Goal: Transaction & Acquisition: Purchase product/service

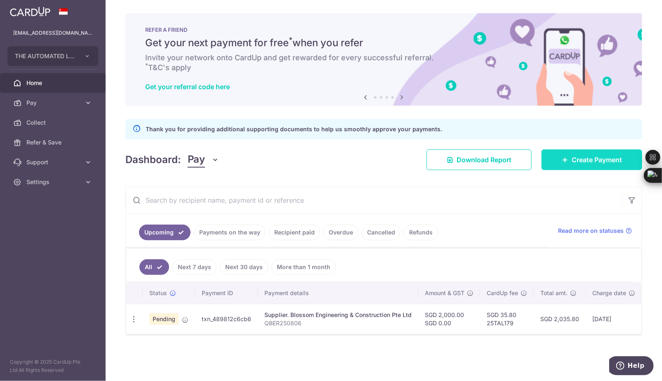
click at [581, 161] on span "Create Payment" at bounding box center [597, 160] width 50 height 10
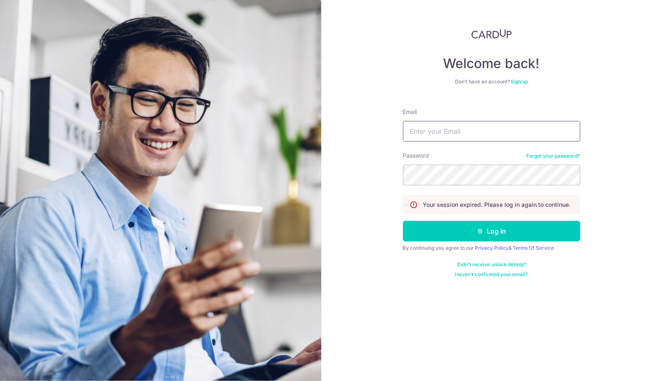
click at [448, 128] on input "Email" at bounding box center [491, 131] width 177 height 21
type input "esthermeiwong@gmail.com"
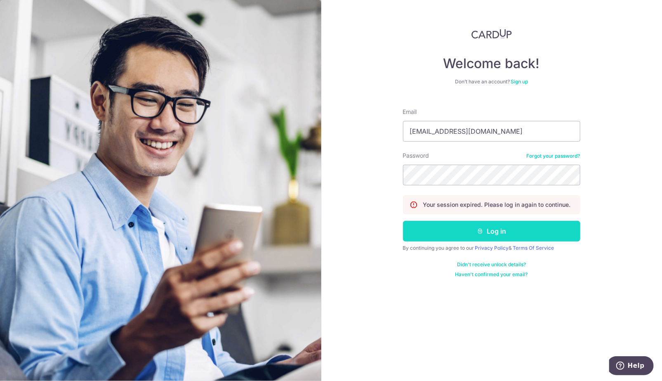
click at [478, 229] on icon "submit" at bounding box center [480, 231] width 7 height 7
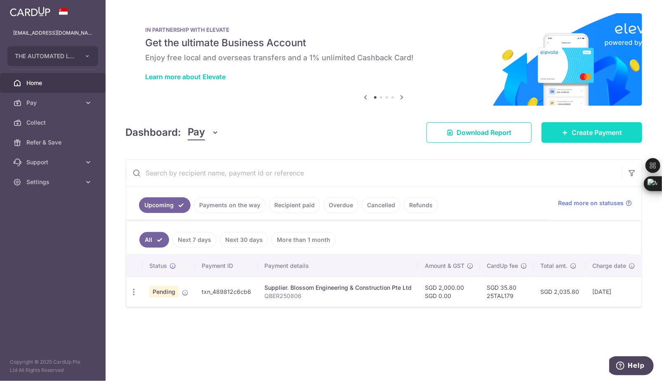
click at [575, 125] on link "Create Payment" at bounding box center [592, 132] width 101 height 21
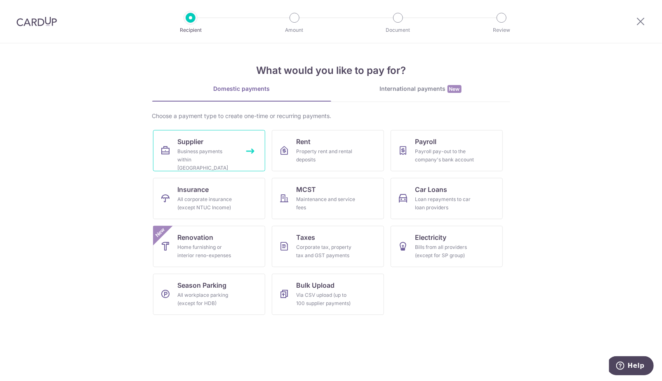
click at [188, 139] on span "Supplier" at bounding box center [191, 142] width 26 height 10
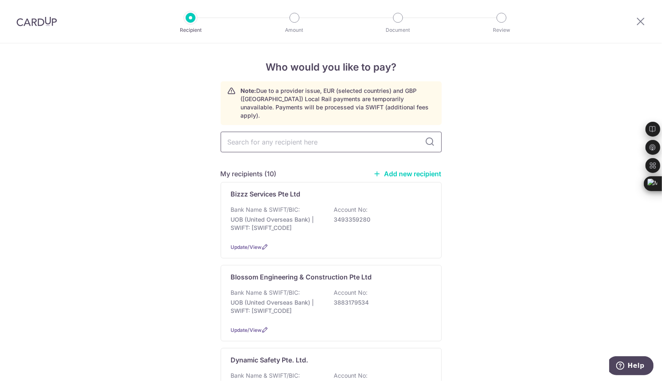
click at [249, 133] on input "text" at bounding box center [331, 142] width 221 height 21
type input "A"
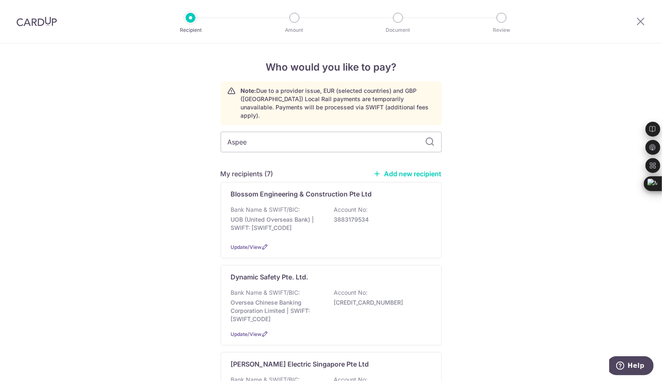
type input "Aspeed"
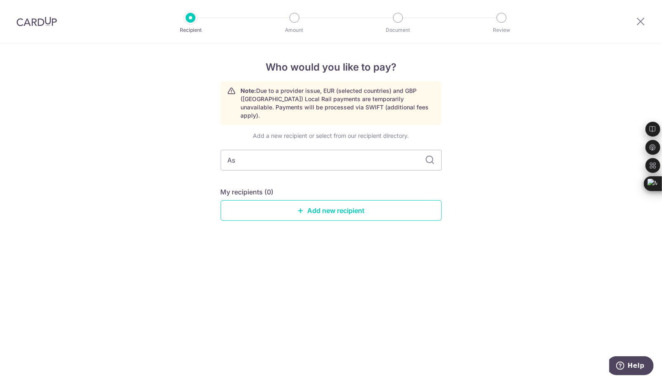
type input "A"
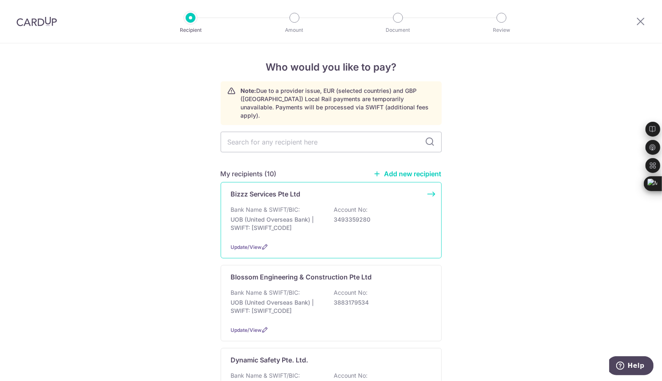
click at [336, 205] on p "Account No:" at bounding box center [351, 209] width 34 height 8
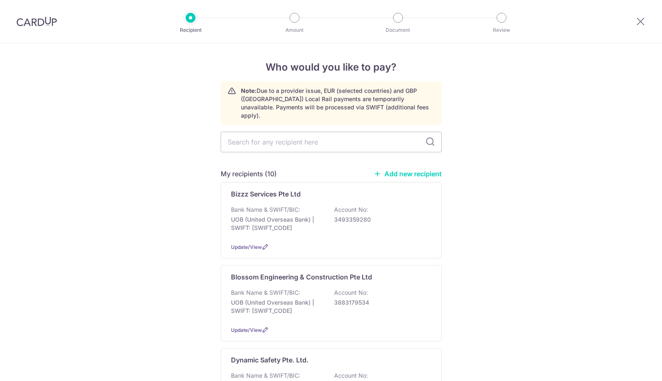
click at [403, 170] on link "Add new recipient" at bounding box center [408, 174] width 68 height 8
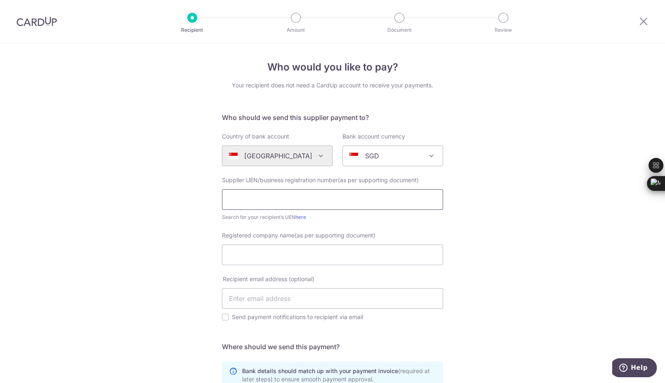
click at [310, 198] on input "text" at bounding box center [332, 199] width 221 height 21
paste input "200309861Z"
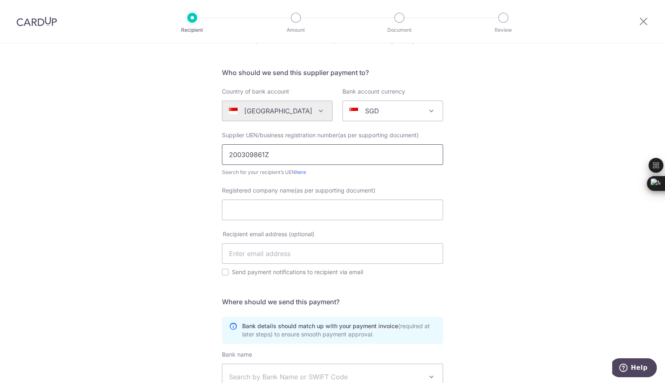
scroll to position [49, 0]
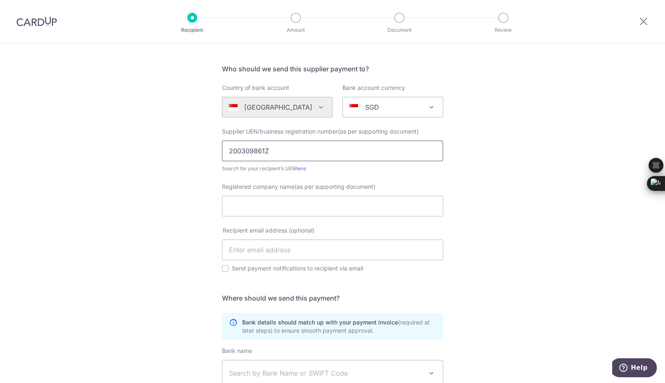
type input "200309861Z"
click at [368, 208] on input "Registered company name(as per supporting document)" at bounding box center [332, 206] width 221 height 21
paste input "A-SPEED INFOTECH PTE LTD"
click at [226, 202] on input "A-SPEED INFOTECH PTE LTD" at bounding box center [332, 206] width 221 height 21
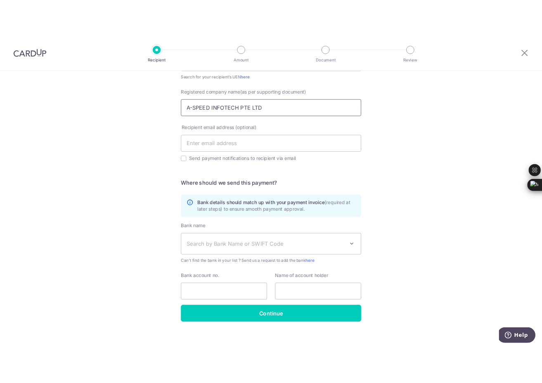
scroll to position [172, 0]
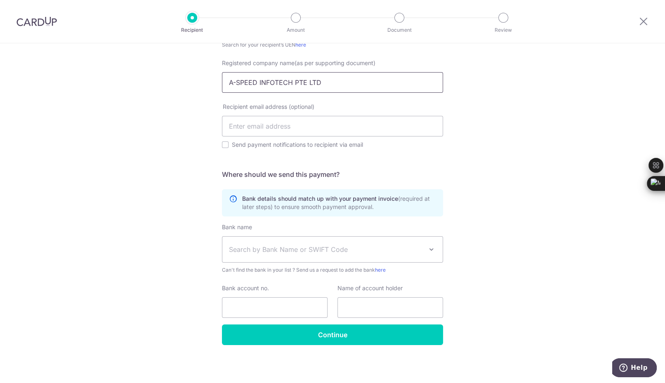
type input "A-SPEED INFOTECH PTE LTD"
click at [358, 248] on span "Search by Bank Name or SWIFT Code" at bounding box center [326, 250] width 194 height 10
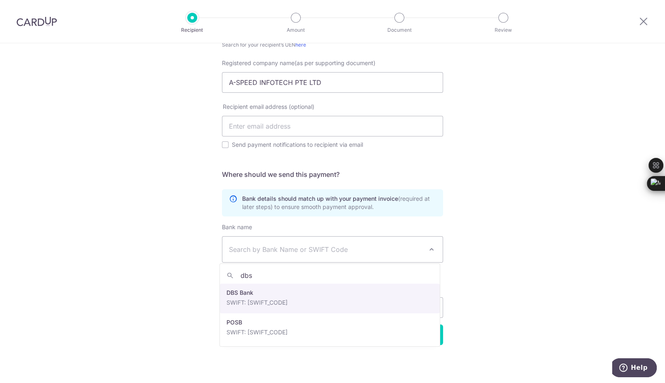
type input "dbs"
select select "6"
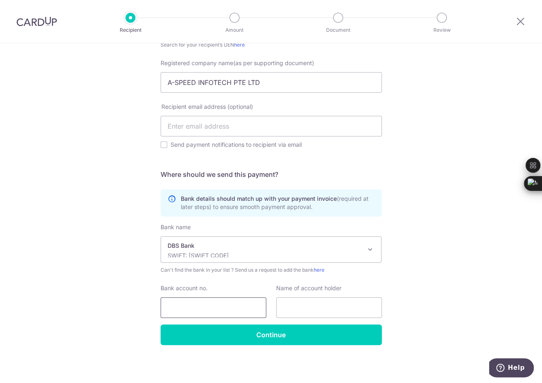
click at [231, 306] on input "Bank account no." at bounding box center [213, 307] width 106 height 21
paste input "885164706570"
type input "885164706570"
drag, startPoint x: 263, startPoint y: 80, endPoint x: 147, endPoint y: 72, distance: 116.6
click at [147, 72] on div "Who would you like to pay? Your recipient does not need a CardUp account to rec…" at bounding box center [271, 127] width 542 height 513
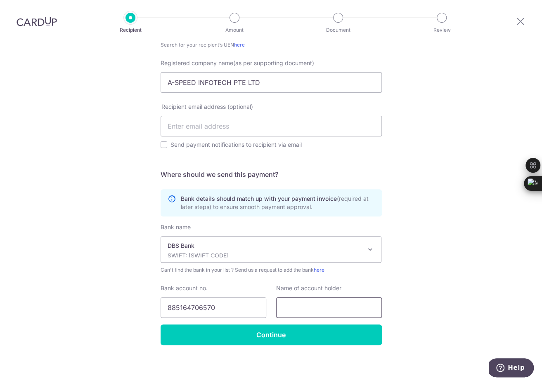
click at [345, 307] on input "text" at bounding box center [329, 307] width 106 height 21
paste input "A-SPEED INFOTECH PTE LTD"
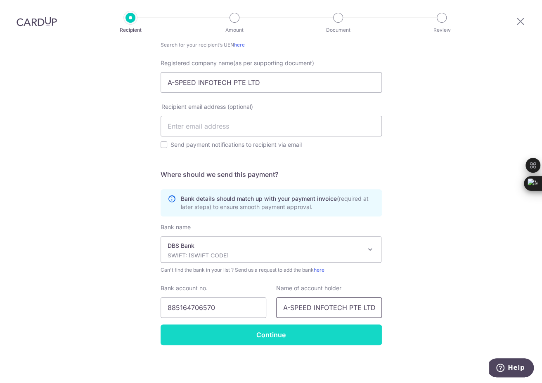
type input "A-SPEED INFOTECH PTE LTD"
click at [309, 331] on input "Continue" at bounding box center [270, 335] width 221 height 21
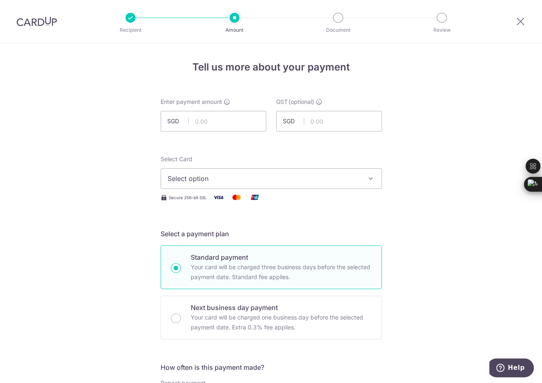
click at [230, 118] on input "text" at bounding box center [213, 121] width 106 height 21
type input "5,449.75"
click at [321, 125] on input "text" at bounding box center [329, 121] width 106 height 21
type input "490.48"
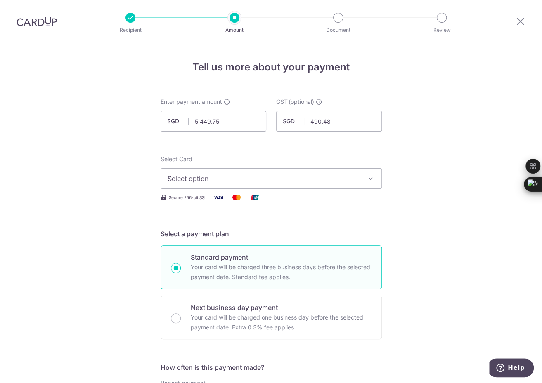
click at [285, 181] on span "Select option" at bounding box center [263, 179] width 192 height 10
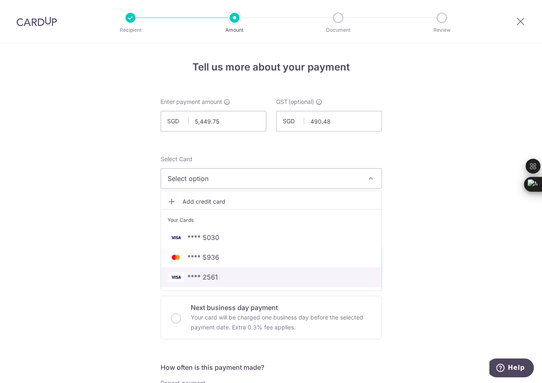
click at [236, 277] on span "**** 2561" at bounding box center [270, 277] width 207 height 10
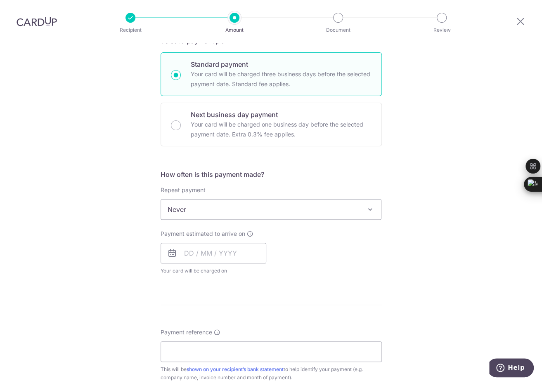
scroll to position [194, 0]
click at [226, 252] on input "text" at bounding box center [213, 252] width 106 height 21
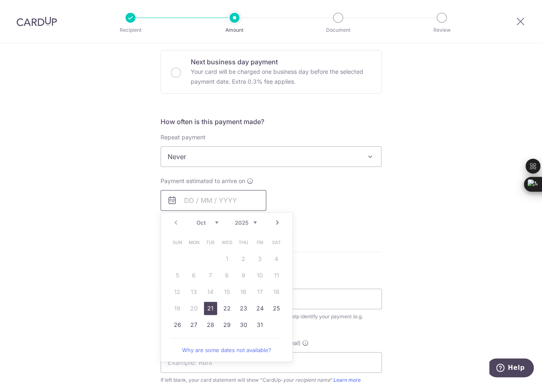
scroll to position [249, 0]
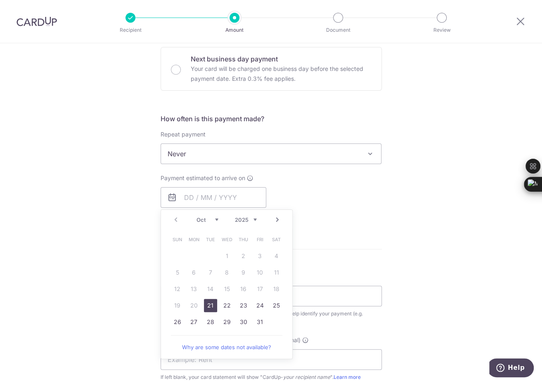
click at [205, 302] on link "21" at bounding box center [210, 305] width 13 height 13
type input "21/10/2025"
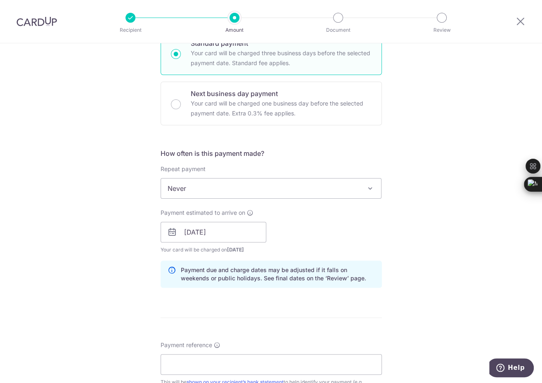
scroll to position [215, 0]
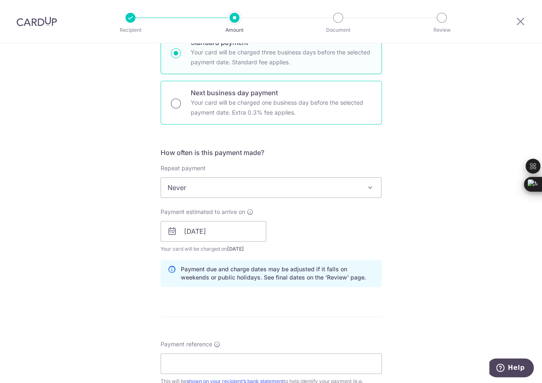
click at [176, 101] on input "Next business day payment Your card will be charged one business day before the…" at bounding box center [176, 104] width 10 height 10
radio input "true"
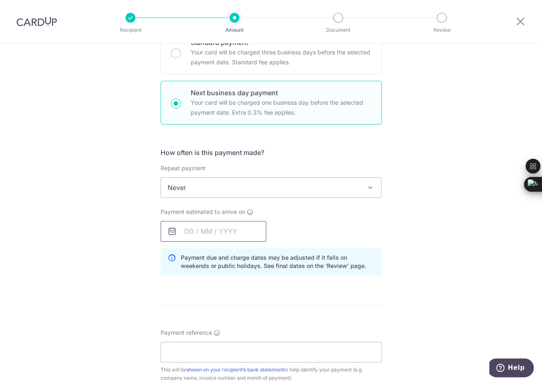
click at [226, 233] on input "text" at bounding box center [213, 231] width 106 height 21
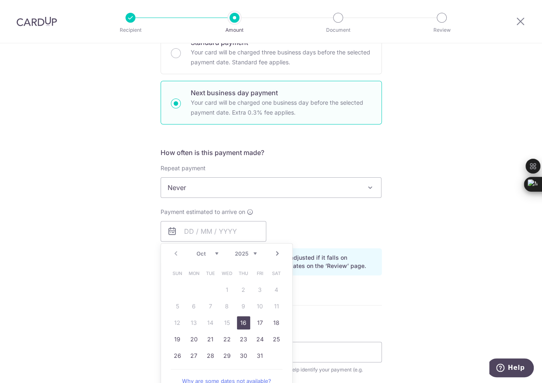
click at [238, 319] on link "16" at bounding box center [243, 322] width 13 height 13
type input "16/10/2025"
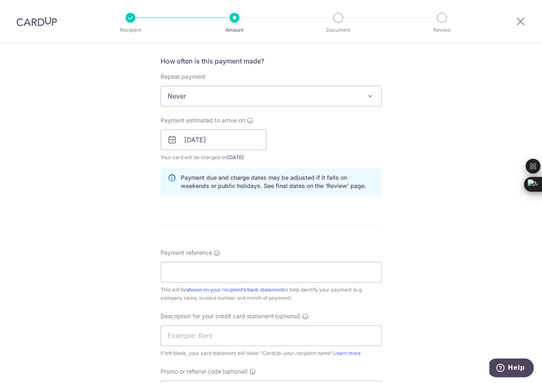
scroll to position [349, 0]
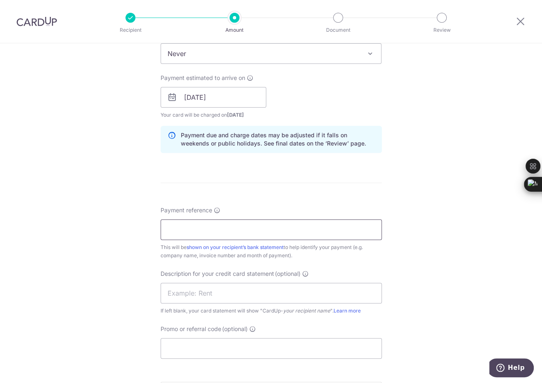
click at [339, 230] on input "Payment reference" at bounding box center [270, 229] width 221 height 21
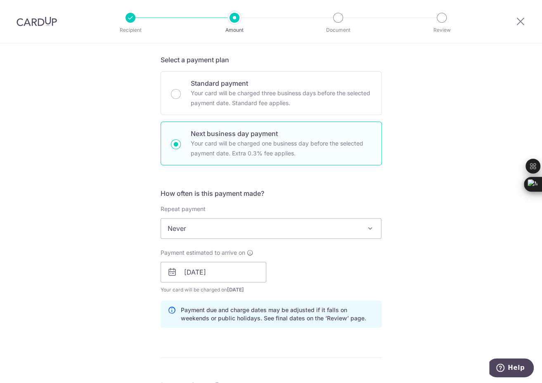
scroll to position [175, 0]
click at [443, 170] on div "Tell us more about your payment Enter payment amount SGD 5,449.75 5449.75 GST (…" at bounding box center [271, 305] width 542 height 875
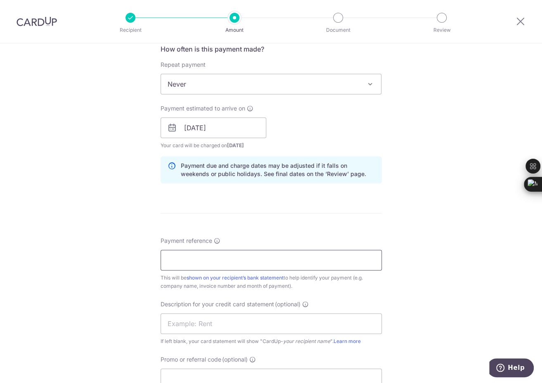
click at [304, 257] on input "Payment reference" at bounding box center [270, 260] width 221 height 21
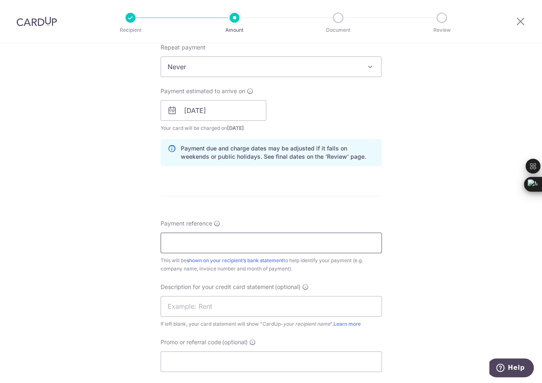
scroll to position [337, 0]
click at [351, 236] on input "Payment reference" at bounding box center [270, 242] width 221 height 21
type input "Lenovo laptops"
click at [310, 305] on input "text" at bounding box center [270, 305] width 221 height 21
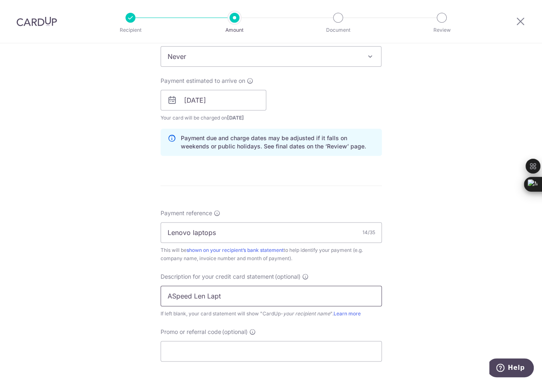
click at [204, 295] on input "ASpeed Len Lapt" at bounding box center [270, 296] width 221 height 21
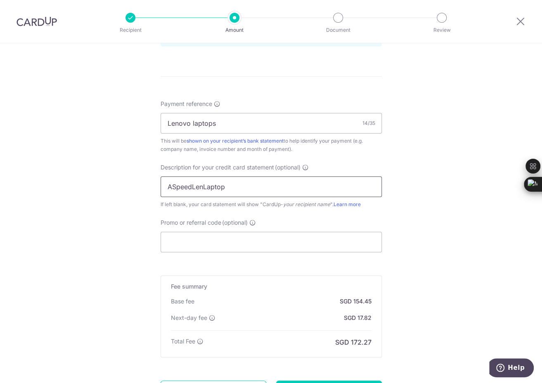
scroll to position [467, 0]
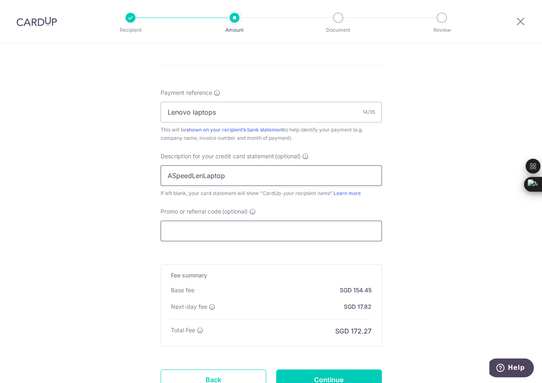
type input "ASpeedLenLaptop"
click at [289, 228] on input "Promo or referral code (optional)" at bounding box center [270, 231] width 221 height 21
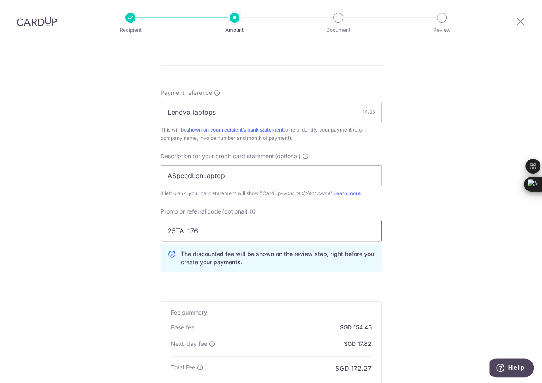
scroll to position [570, 0]
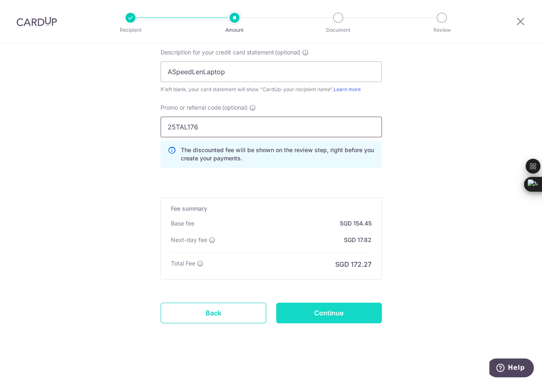
type input "25TAL176"
click at [303, 315] on input "Continue" at bounding box center [329, 313] width 106 height 21
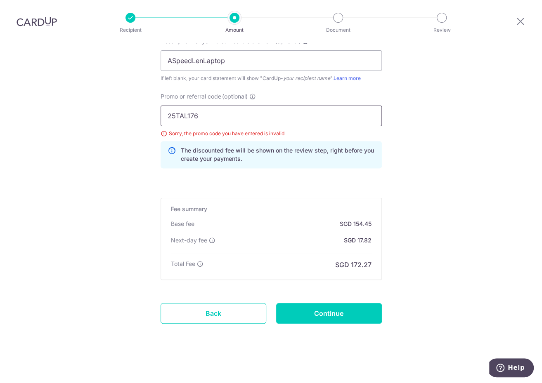
click at [281, 116] on input "25TAL176" at bounding box center [270, 116] width 221 height 21
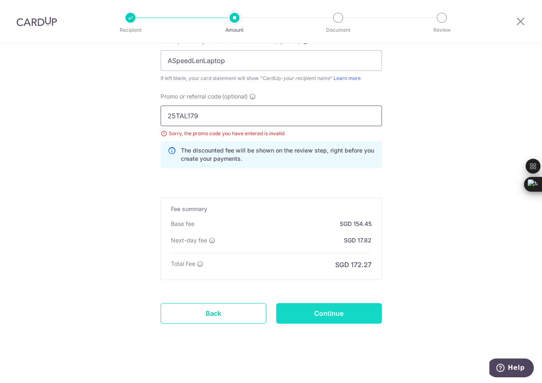
type input "25TAL179"
click at [331, 310] on input "Continue" at bounding box center [329, 313] width 106 height 21
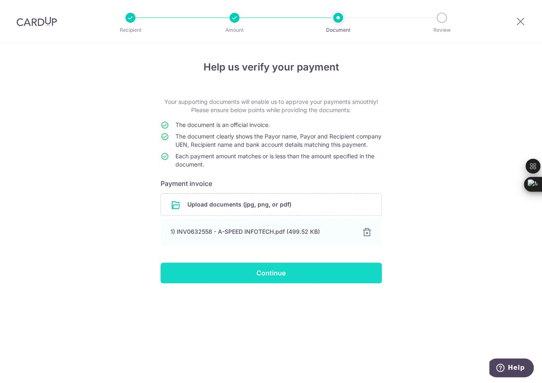
click at [256, 281] on input "Continue" at bounding box center [270, 273] width 221 height 21
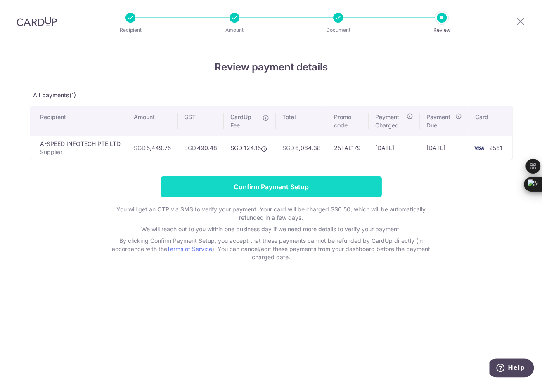
click at [280, 184] on input "Confirm Payment Setup" at bounding box center [270, 187] width 221 height 21
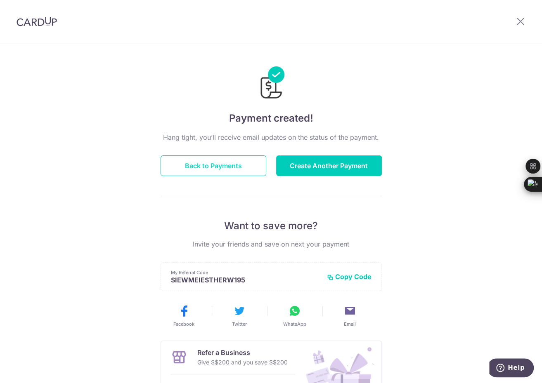
click at [214, 158] on button "Back to Payments" at bounding box center [213, 166] width 106 height 21
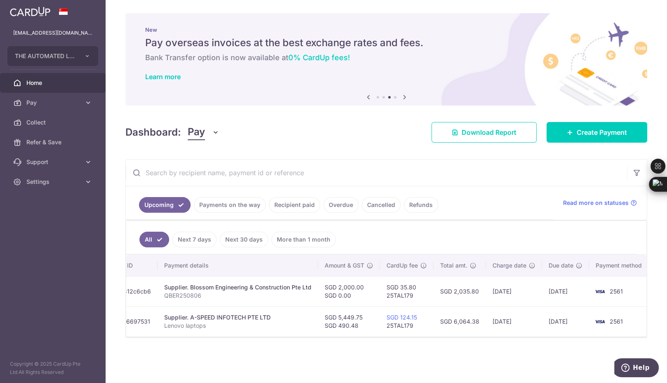
scroll to position [0, 14]
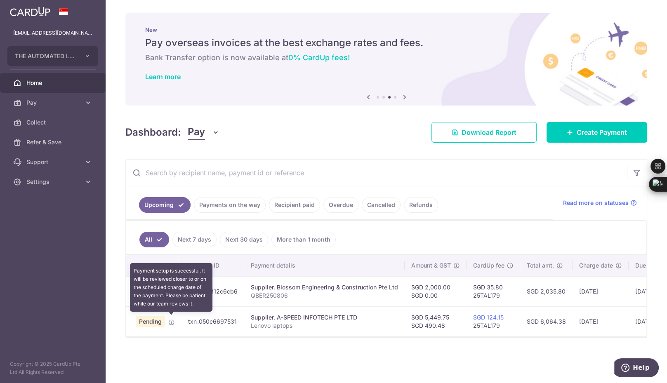
click at [170, 322] on icon at bounding box center [171, 322] width 7 height 7
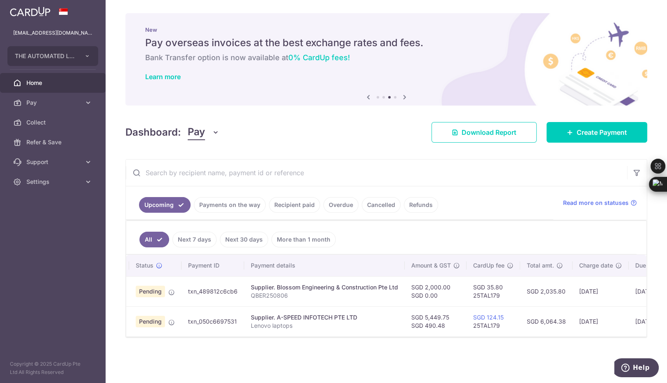
scroll to position [0, 100]
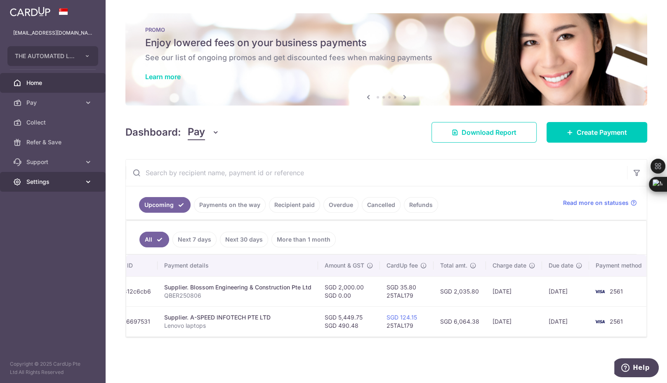
click at [87, 183] on icon at bounding box center [88, 182] width 8 height 8
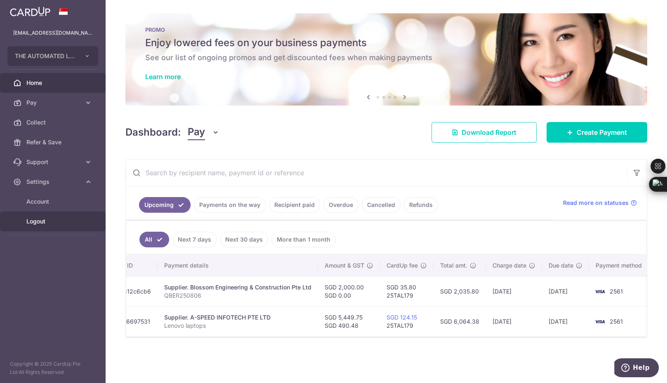
click at [36, 222] on span "Logout" at bounding box center [53, 221] width 54 height 8
